Goal: Task Accomplishment & Management: Use online tool/utility

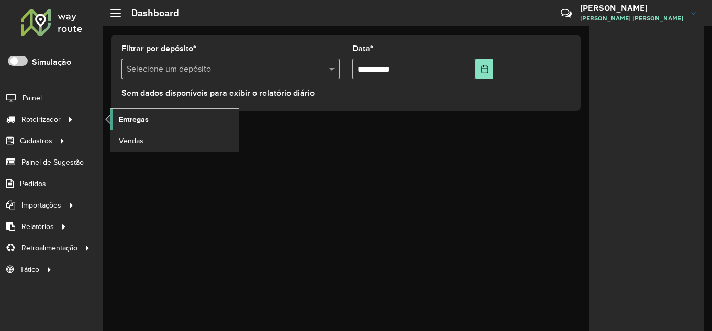
click at [124, 116] on span "Entregas" at bounding box center [134, 119] width 30 height 11
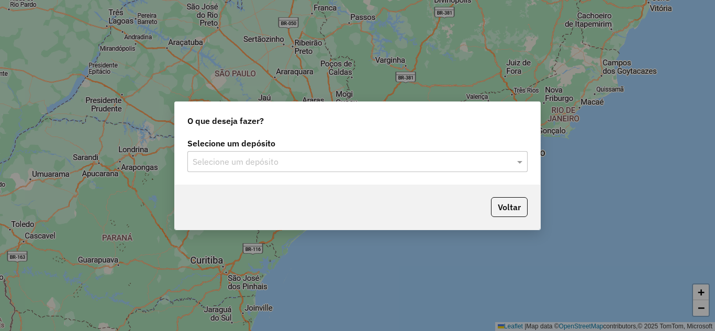
click at [308, 160] on input "text" at bounding box center [347, 162] width 309 height 13
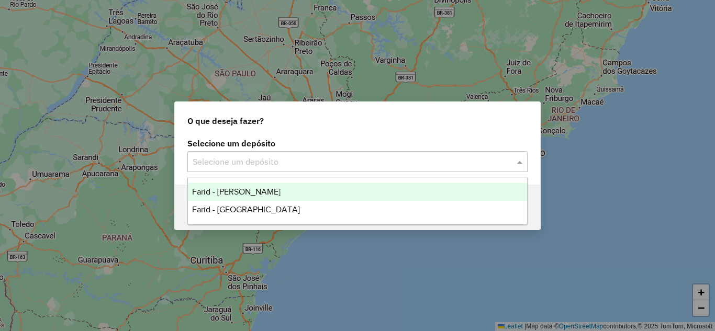
click at [277, 189] on span "Farid - [PERSON_NAME]" at bounding box center [236, 191] width 88 height 9
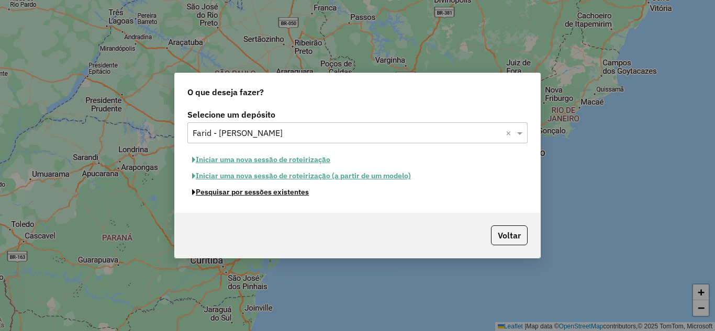
click at [259, 195] on button "Pesquisar por sessões existentes" at bounding box center [250, 192] width 126 height 16
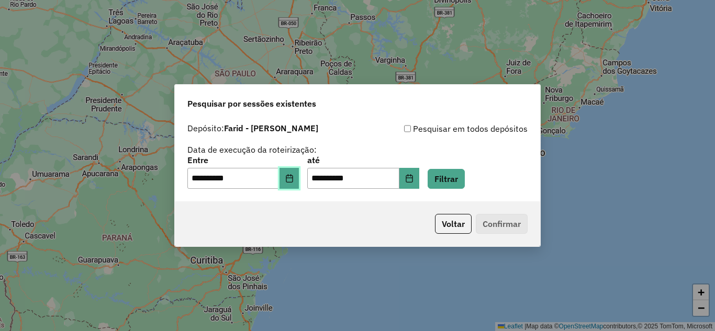
click at [299, 181] on button "Choose Date" at bounding box center [290, 178] width 20 height 21
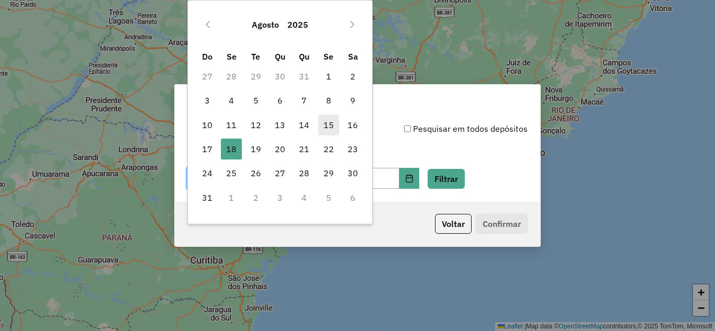
click at [326, 126] on span "15" at bounding box center [328, 125] width 21 height 21
type input "**********"
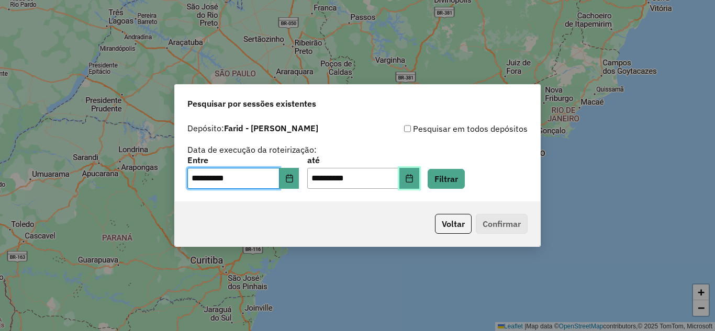
click at [419, 172] on button "Choose Date" at bounding box center [409, 178] width 20 height 21
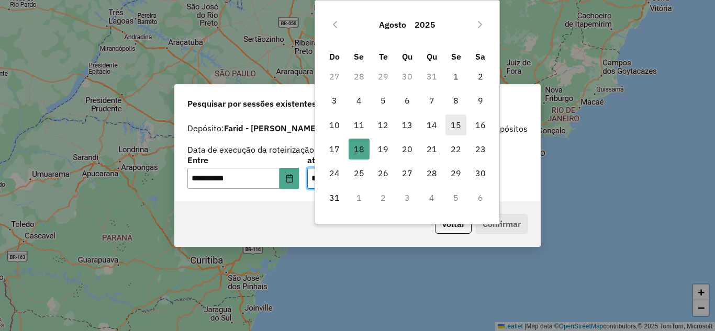
click at [451, 128] on span "15" at bounding box center [455, 125] width 21 height 21
type input "**********"
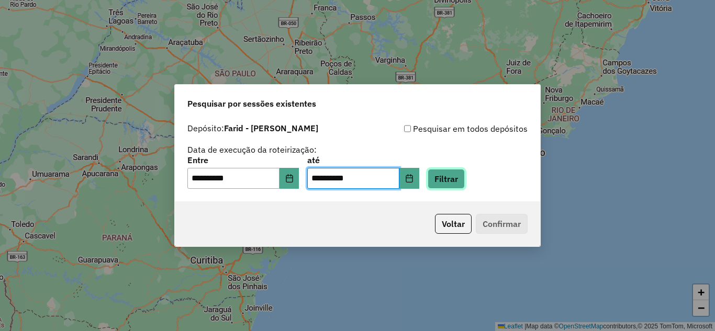
click at [465, 184] on button "Filtrar" at bounding box center [446, 179] width 37 height 20
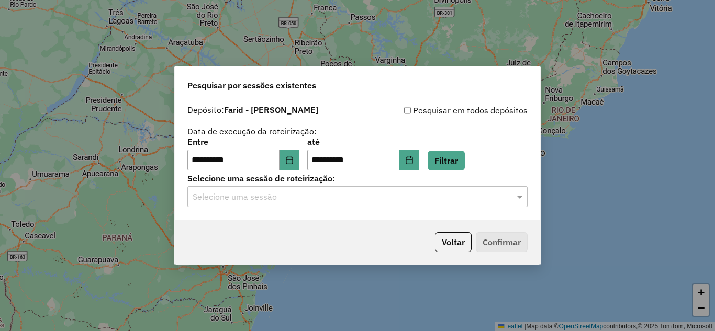
click at [275, 206] on div "Selecione uma sessão" at bounding box center [357, 196] width 340 height 21
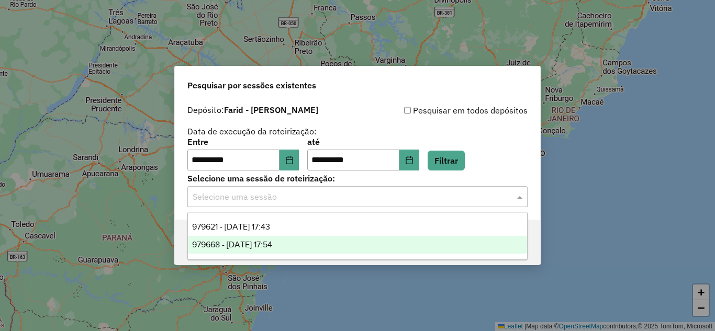
click at [255, 247] on span "979668 - [DATE] 17:54" at bounding box center [232, 244] width 80 height 9
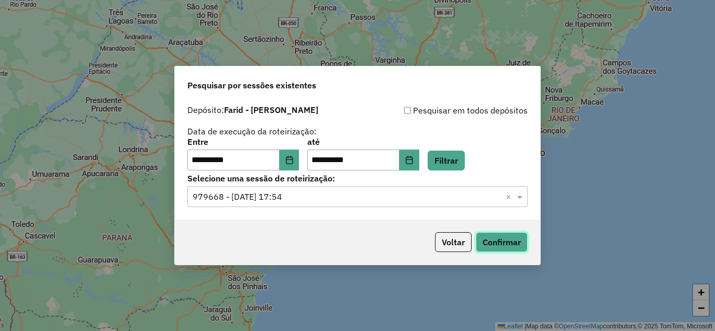
click at [494, 242] on button "Confirmar" at bounding box center [502, 242] width 52 height 20
click at [450, 200] on input "text" at bounding box center [347, 197] width 309 height 13
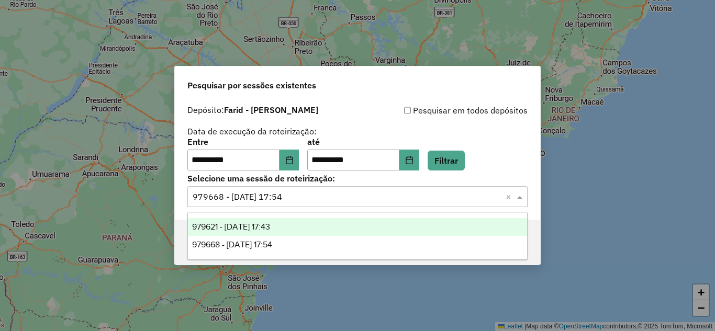
click at [342, 228] on div "979621 - [DATE] 17:43" at bounding box center [357, 227] width 339 height 18
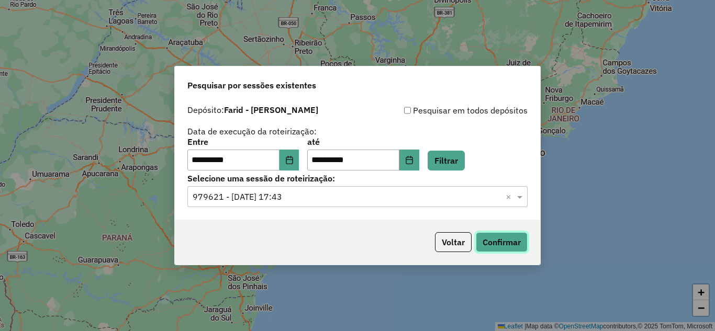
click at [501, 247] on button "Confirmar" at bounding box center [502, 242] width 52 height 20
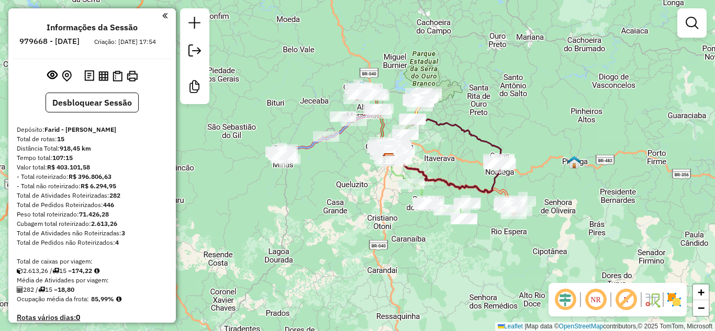
drag, startPoint x: 356, startPoint y: 66, endPoint x: 387, endPoint y: 65, distance: 31.4
click at [387, 65] on div "Janela de atendimento Grade de atendimento Capacidade Transportadoras Veículos …" at bounding box center [357, 165] width 715 height 331
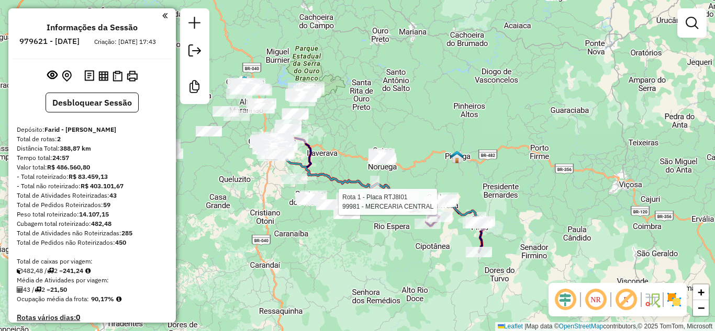
scroll to position [209, 0]
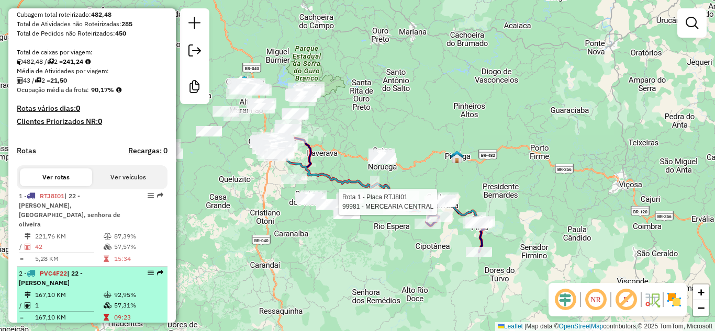
select select "**********"
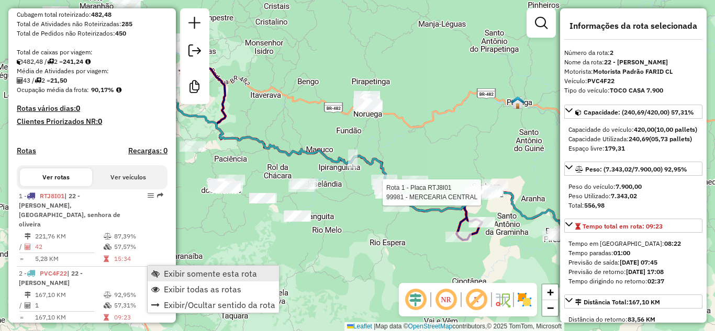
click at [181, 270] on span "Exibir somente esta rota" at bounding box center [210, 274] width 93 height 8
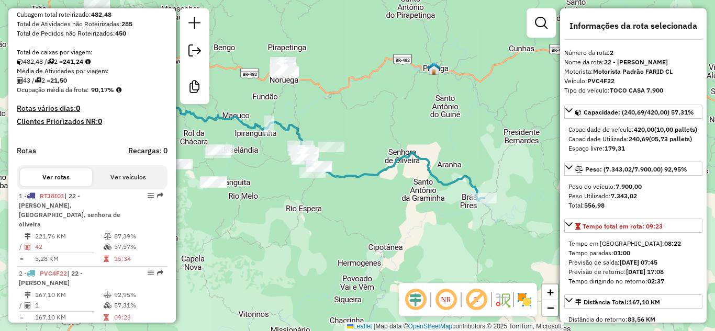
drag, startPoint x: 498, startPoint y: 172, endPoint x: 438, endPoint y: 158, distance: 61.3
click at [409, 138] on div "Janela de atendimento Grade de atendimento Capacidade Transportadoras Veículos …" at bounding box center [357, 165] width 715 height 331
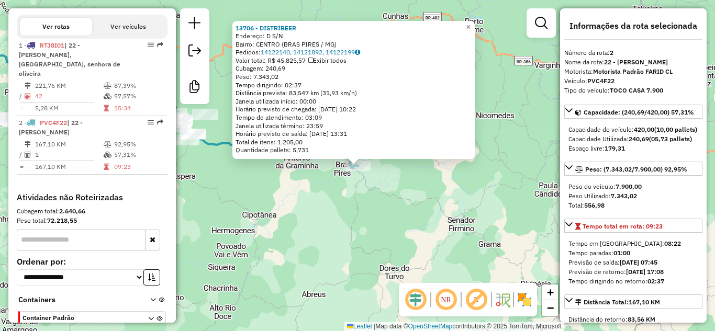
scroll to position [375, 0]
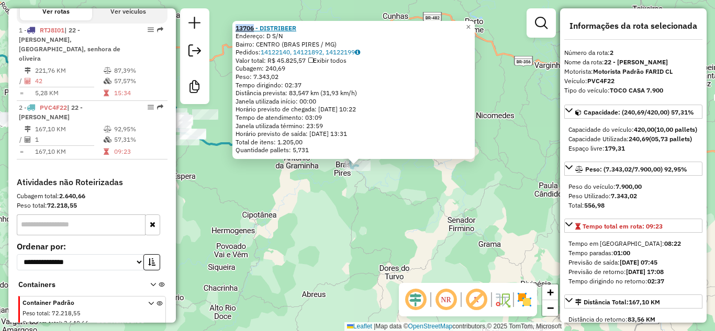
drag, startPoint x: 240, startPoint y: 26, endPoint x: 256, endPoint y: 27, distance: 16.2
click at [256, 27] on div "13706 - DISTRIBEER Endereço: D S/N Bairro: CENTRO (BRAS PIRES / MG) Pedidos: 14…" at bounding box center [353, 90] width 242 height 139
copy strong "13706"
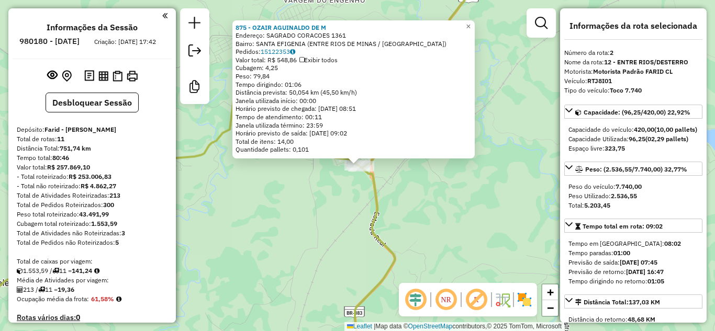
select select "**********"
click at [471, 25] on span "×" at bounding box center [468, 26] width 5 height 9
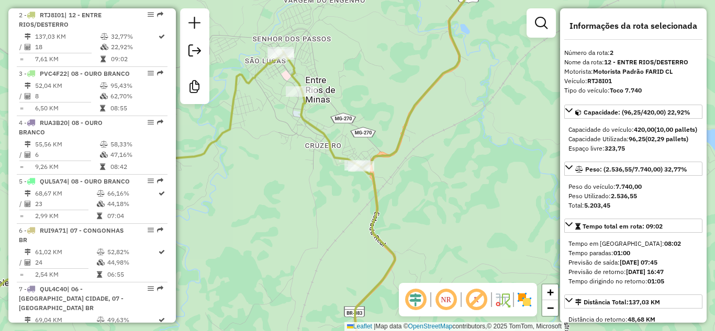
click at [490, 165] on div "Janela de atendimento Grade de atendimento Capacidade Transportadoras Veículos …" at bounding box center [357, 165] width 715 height 331
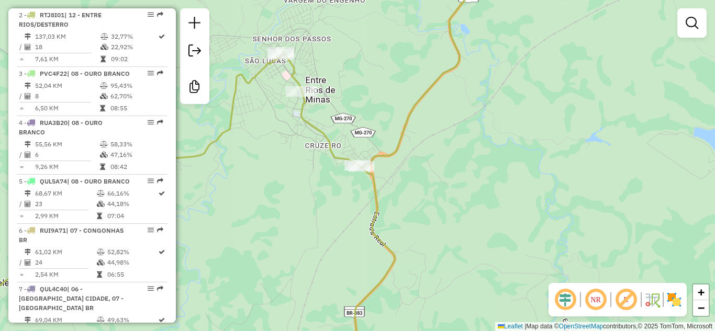
click at [384, 86] on div "Janela de atendimento Grade de atendimento Capacidade Transportadoras Veículos …" at bounding box center [357, 165] width 715 height 331
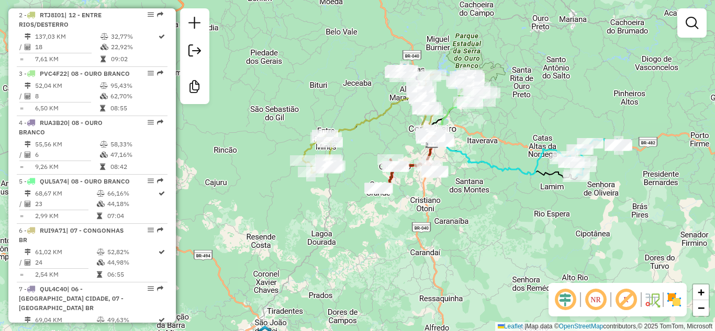
drag, startPoint x: 595, startPoint y: 65, endPoint x: 549, endPoint y: 122, distance: 74.1
click at [549, 122] on div "Janela de atendimento Grade de atendimento Capacidade Transportadoras Veículos …" at bounding box center [357, 165] width 715 height 331
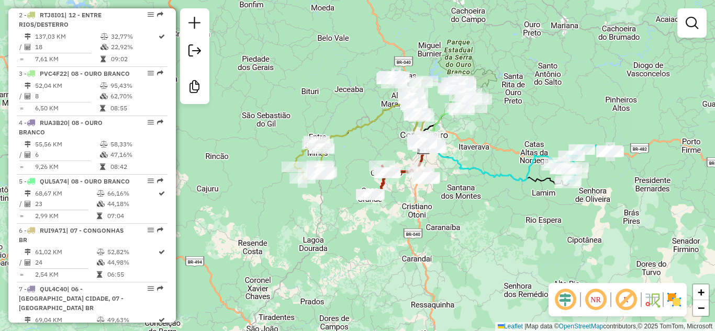
drag, startPoint x: 538, startPoint y: 131, endPoint x: 529, endPoint y: 138, distance: 11.5
click at [529, 138] on div "Janela de atendimento Grade de atendimento Capacidade Transportadoras Veículos …" at bounding box center [357, 165] width 715 height 331
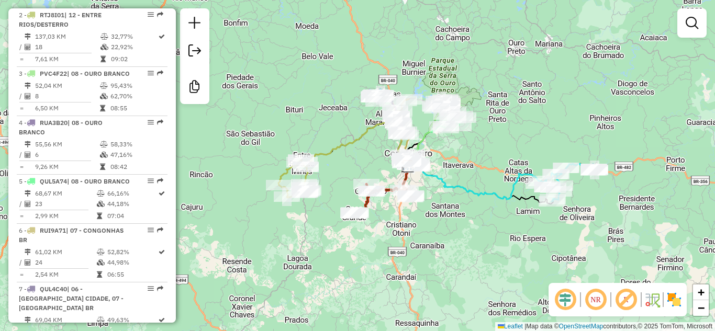
drag, startPoint x: 435, startPoint y: 44, endPoint x: 419, endPoint y: 62, distance: 24.1
click at [419, 62] on div "Janela de atendimento Grade de atendimento Capacidade Transportadoras Veículos …" at bounding box center [357, 165] width 715 height 331
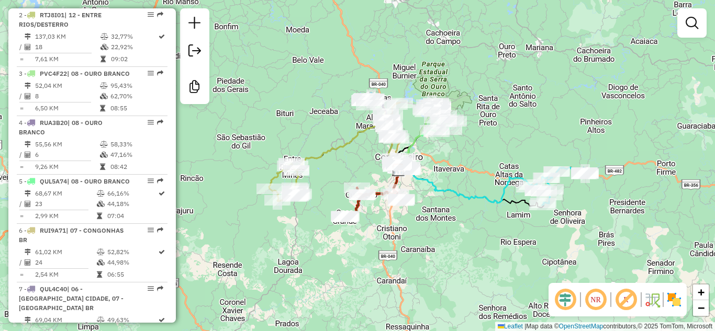
drag, startPoint x: 478, startPoint y: 70, endPoint x: 467, endPoint y: 95, distance: 27.2
click at [468, 73] on div "Janela de atendimento Grade de atendimento Capacidade Transportadoras Veículos …" at bounding box center [357, 165] width 715 height 331
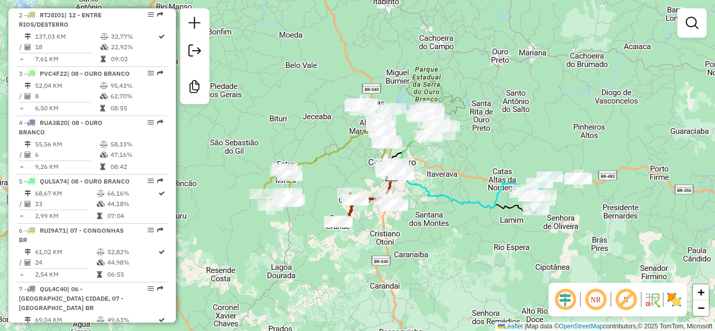
drag, startPoint x: 437, startPoint y: 81, endPoint x: 433, endPoint y: 85, distance: 6.0
click at [433, 85] on div "Janela de atendimento Grade de atendimento Capacidade Transportadoras Veículos …" at bounding box center [357, 165] width 715 height 331
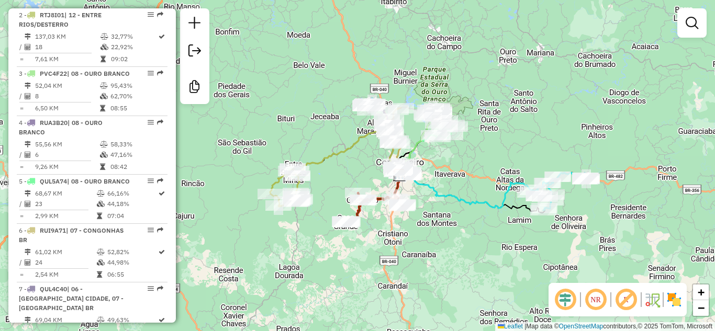
click at [370, 69] on div "Janela de atendimento Grade de atendimento Capacidade Transportadoras Veículos …" at bounding box center [357, 165] width 715 height 331
click at [426, 56] on div "Janela de atendimento Grade de atendimento Capacidade Transportadoras Veículos …" at bounding box center [357, 165] width 715 height 331
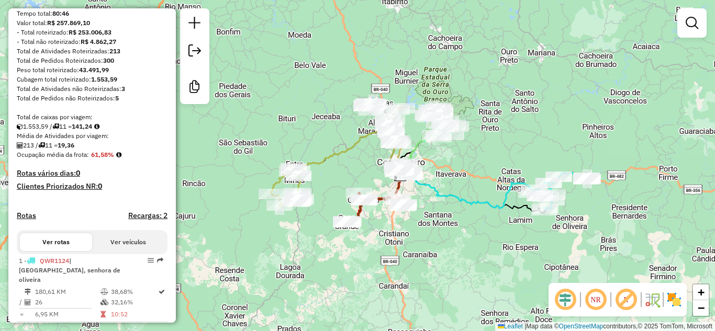
scroll to position [0, 0]
